Goal: Find specific page/section: Find specific page/section

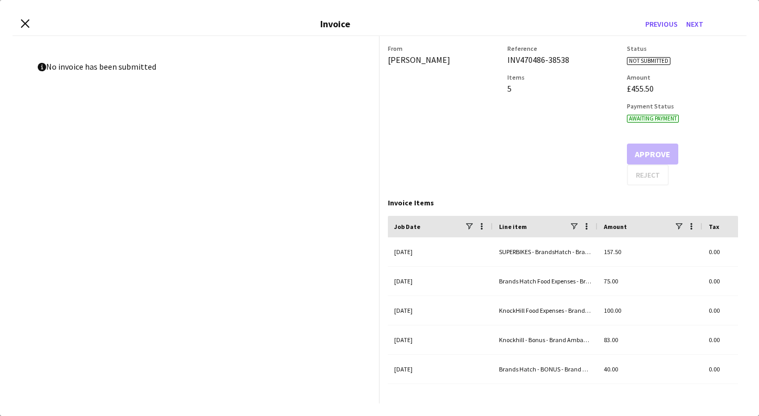
scroll to position [0, 3103]
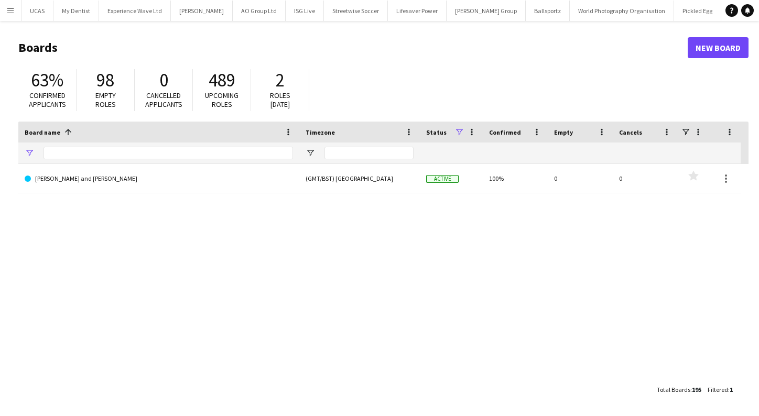
type input "*******"
click at [16, 15] on button "Menu" at bounding box center [10, 10] width 21 height 21
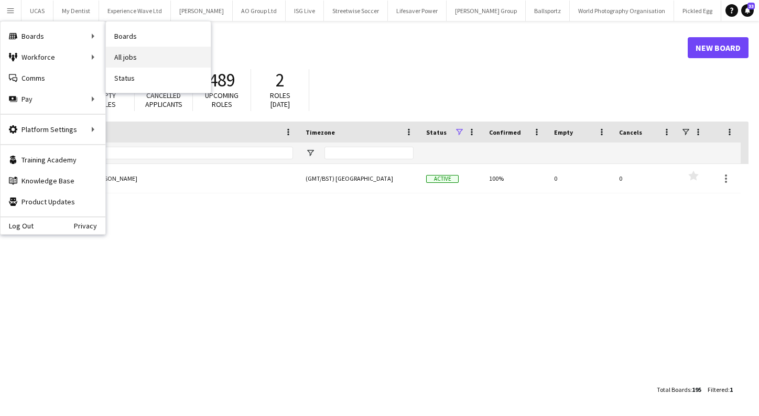
click at [142, 54] on link "All jobs" at bounding box center [158, 57] width 105 height 21
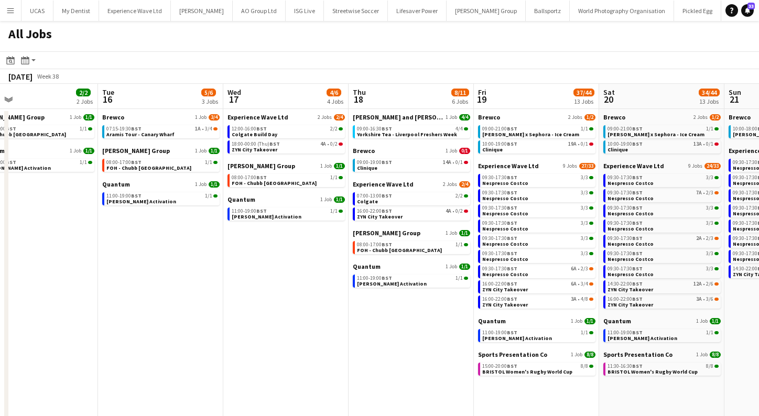
scroll to position [0, 530]
drag, startPoint x: 372, startPoint y: 158, endPoint x: 326, endPoint y: 336, distance: 183.6
click at [326, 336] on app-date-cell "Experience Wave Ltd 2 Jobs 2/4 12:00-16:00 BST 2/2 Colgate Build Day 18:00-00:0…" at bounding box center [284, 327] width 125 height 436
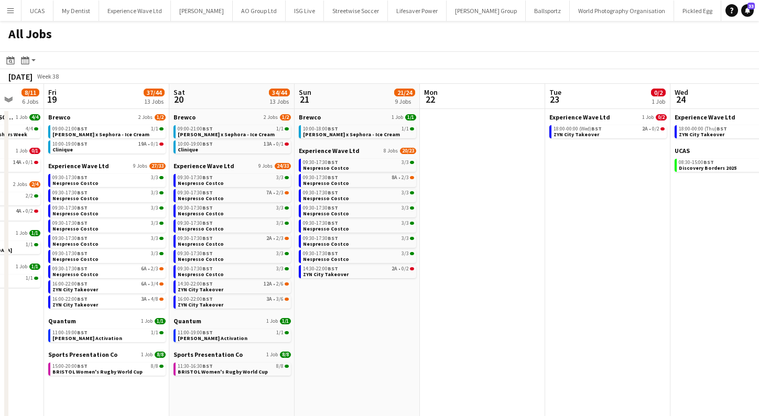
scroll to position [0, 463]
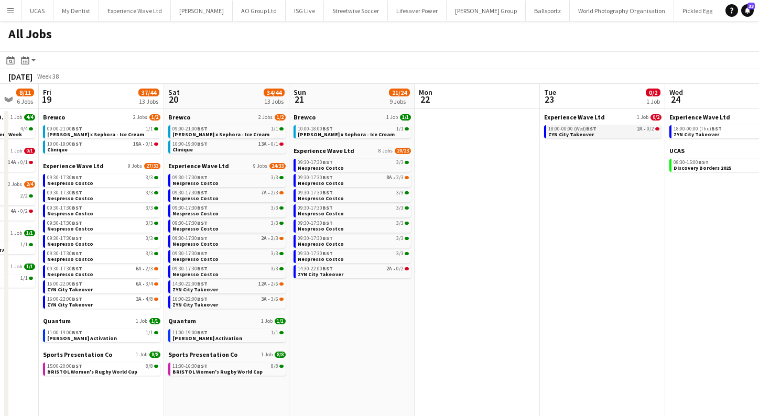
click at [598, 131] on div "18:00-00:00 (Wed) BST 2A • 0/2" at bounding box center [604, 128] width 111 height 5
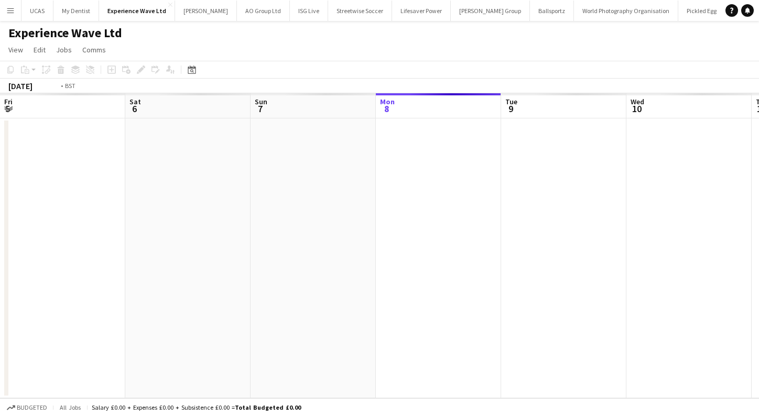
scroll to position [0, 360]
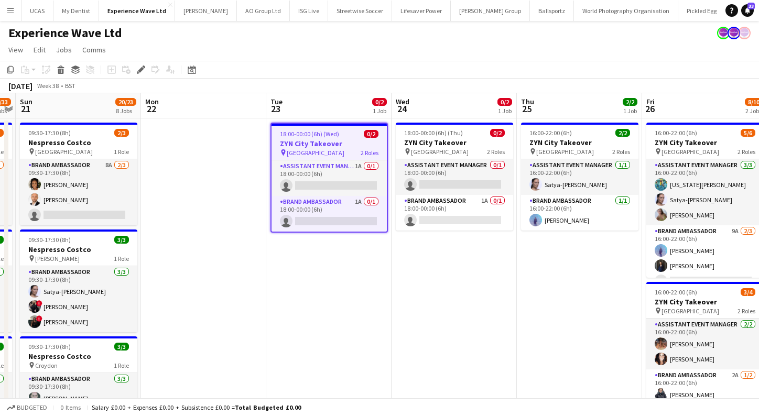
drag, startPoint x: 565, startPoint y: 169, endPoint x: 405, endPoint y: 260, distance: 184.1
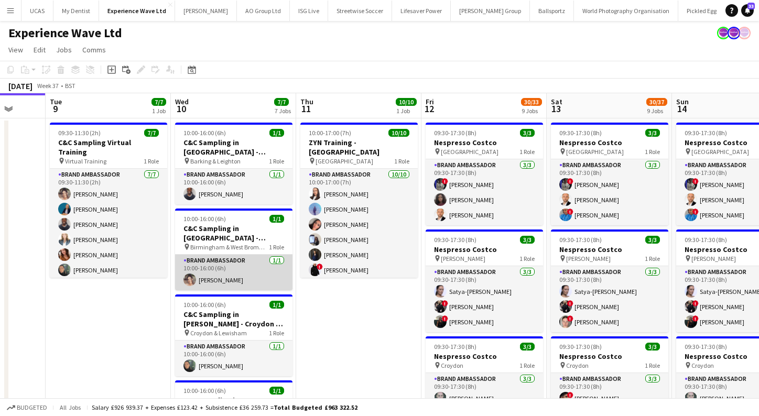
scroll to position [0, 0]
